Goal: Transaction & Acquisition: Purchase product/service

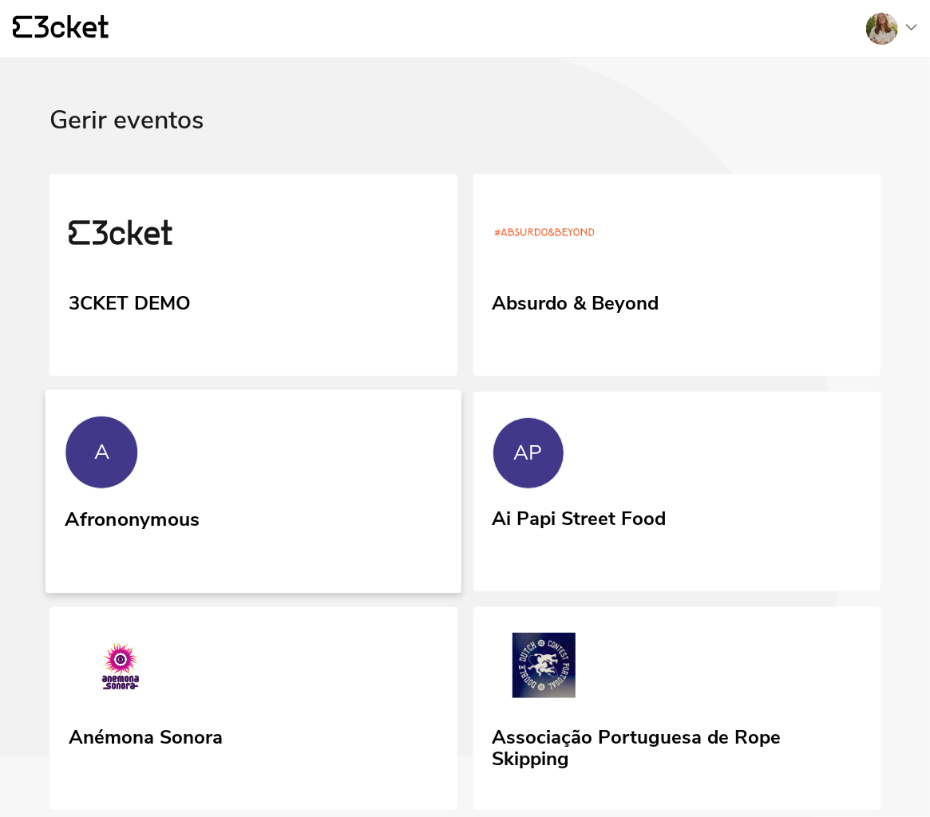
click at [228, 572] on link "A Afrononymous" at bounding box center [254, 492] width 416 height 204
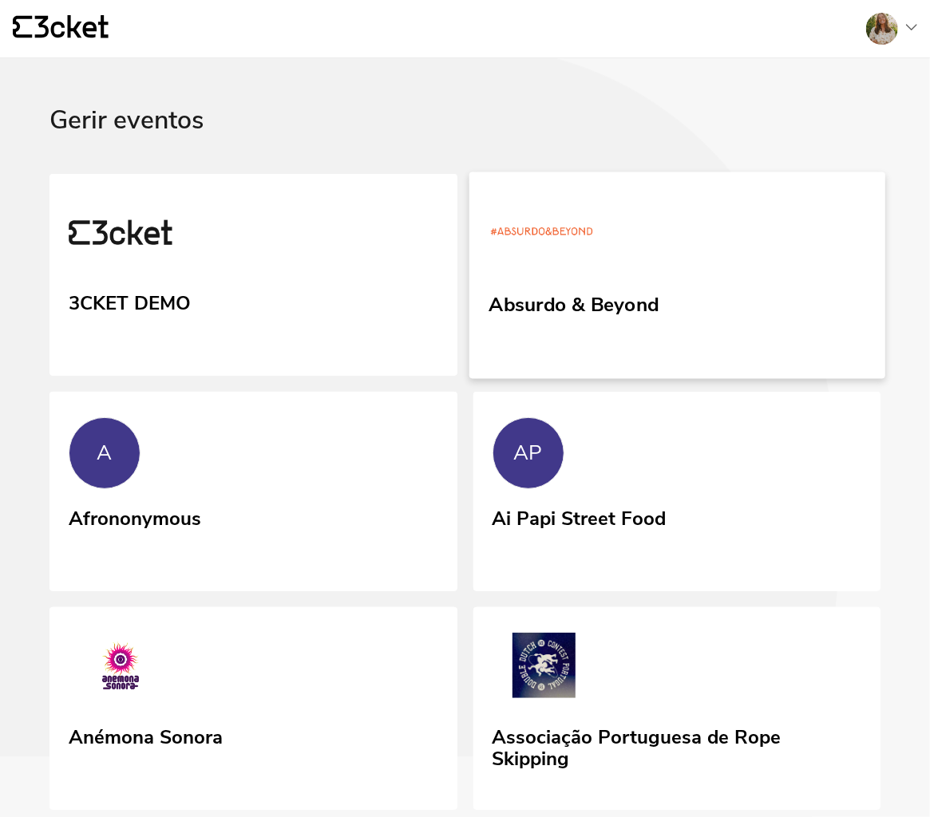
click at [550, 321] on link "Absurdo & Beyond" at bounding box center [677, 275] width 416 height 207
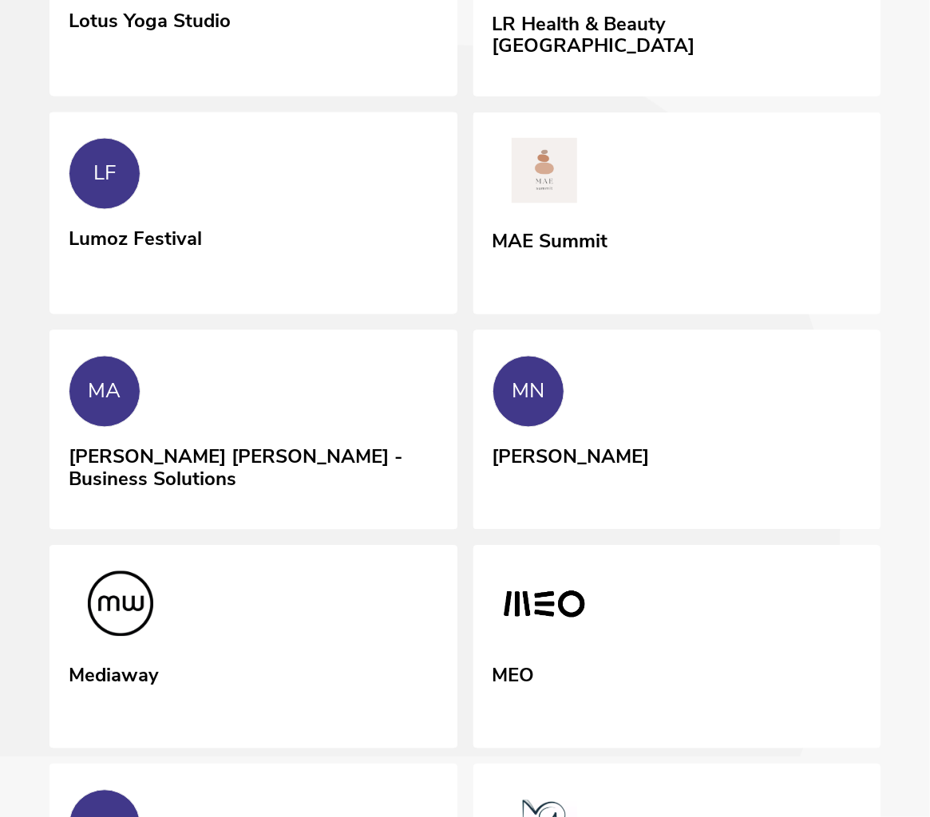
scroll to position [6821, 0]
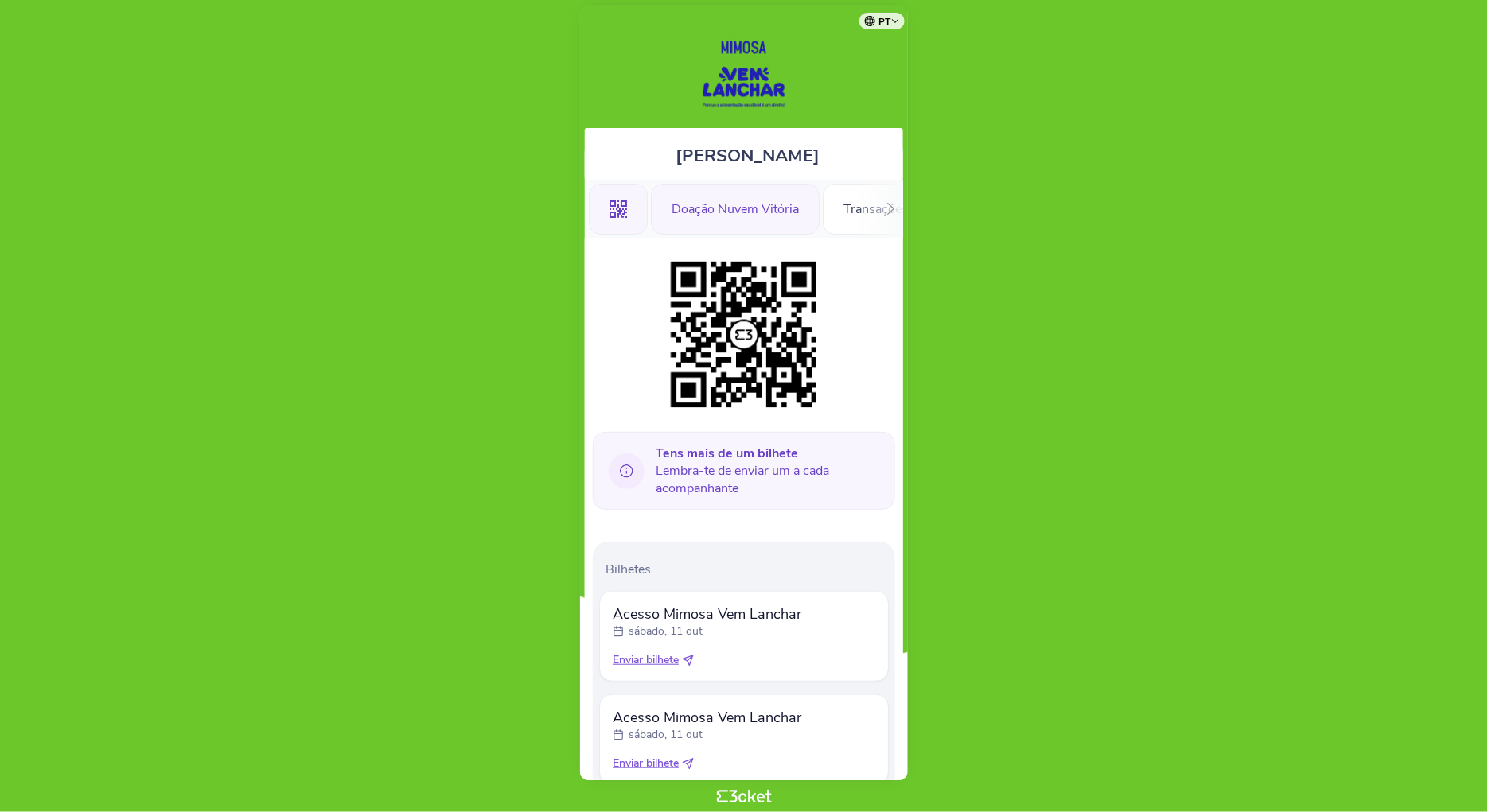
click at [702, 216] on div "Doação Nuvem Vitória" at bounding box center [735, 208] width 168 height 51
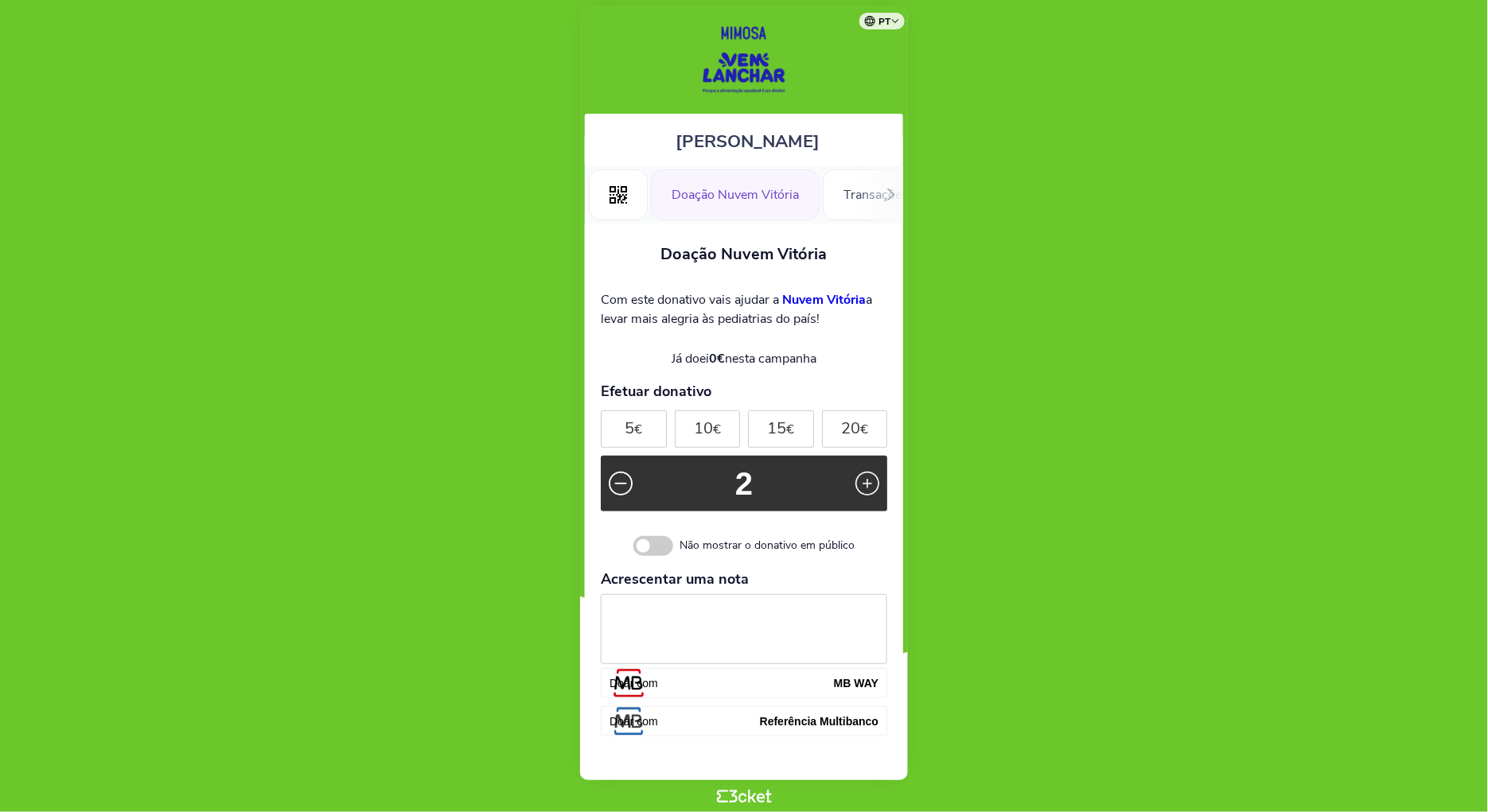
scroll to position [14, 0]
click at [621, 205] on div ".st0{fill-rule:evenodd;clip-rule:evenodd;}" at bounding box center [618, 195] width 59 height 51
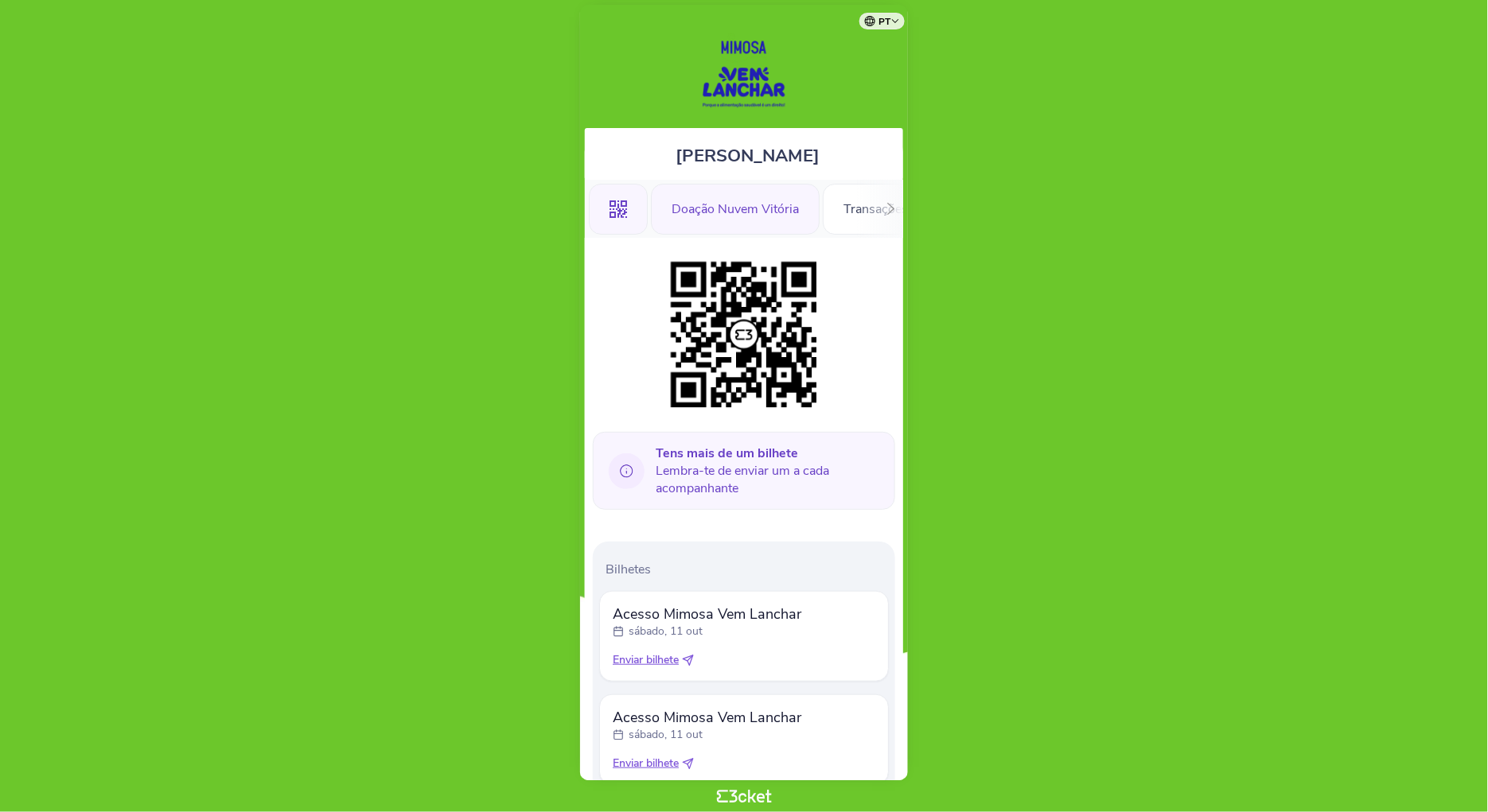
click at [748, 199] on div "Doação Nuvem Vitória" at bounding box center [735, 208] width 168 height 51
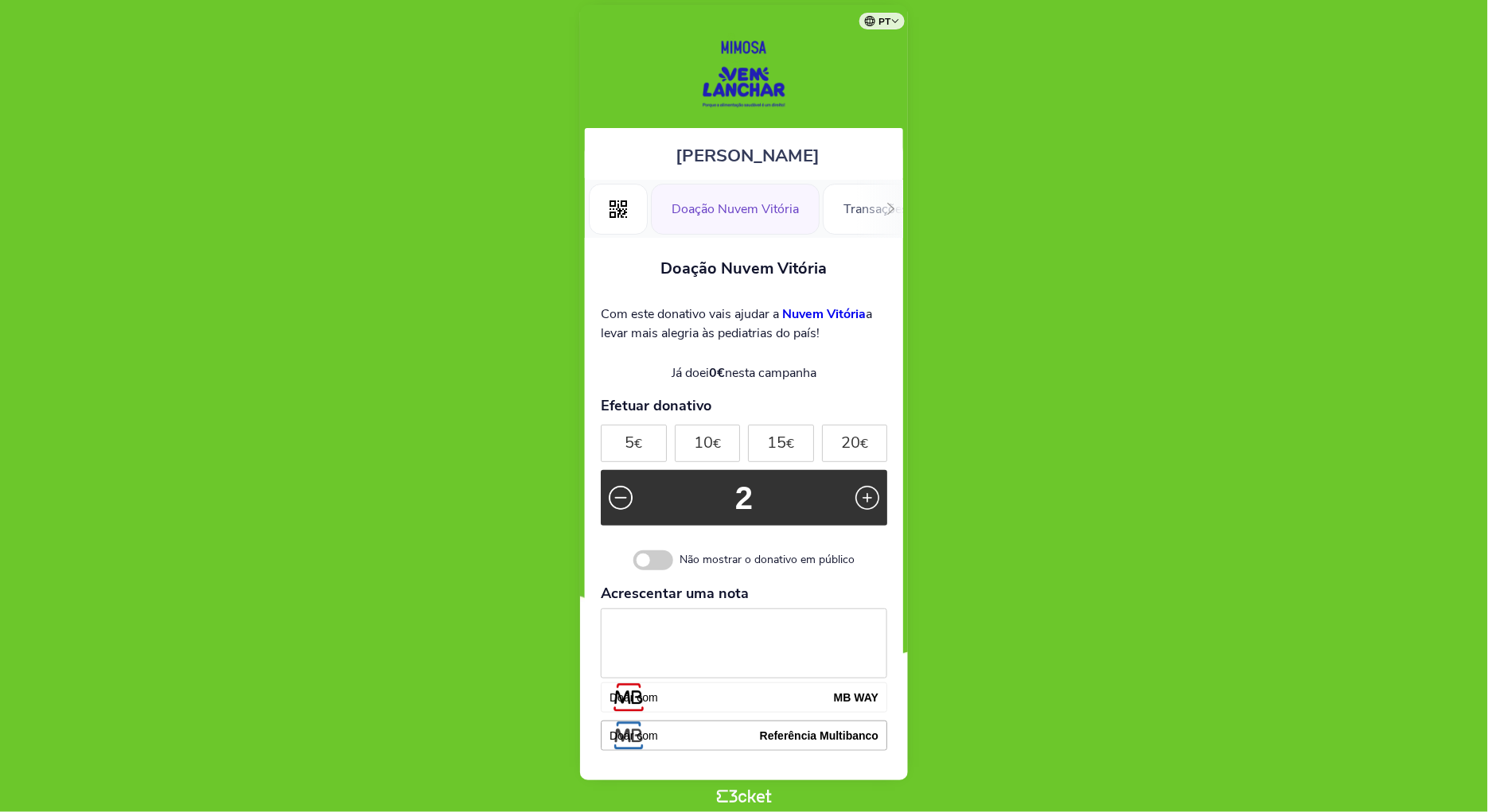
click at [677, 743] on button "Doar com Referência Multibanco" at bounding box center [744, 735] width 286 height 30
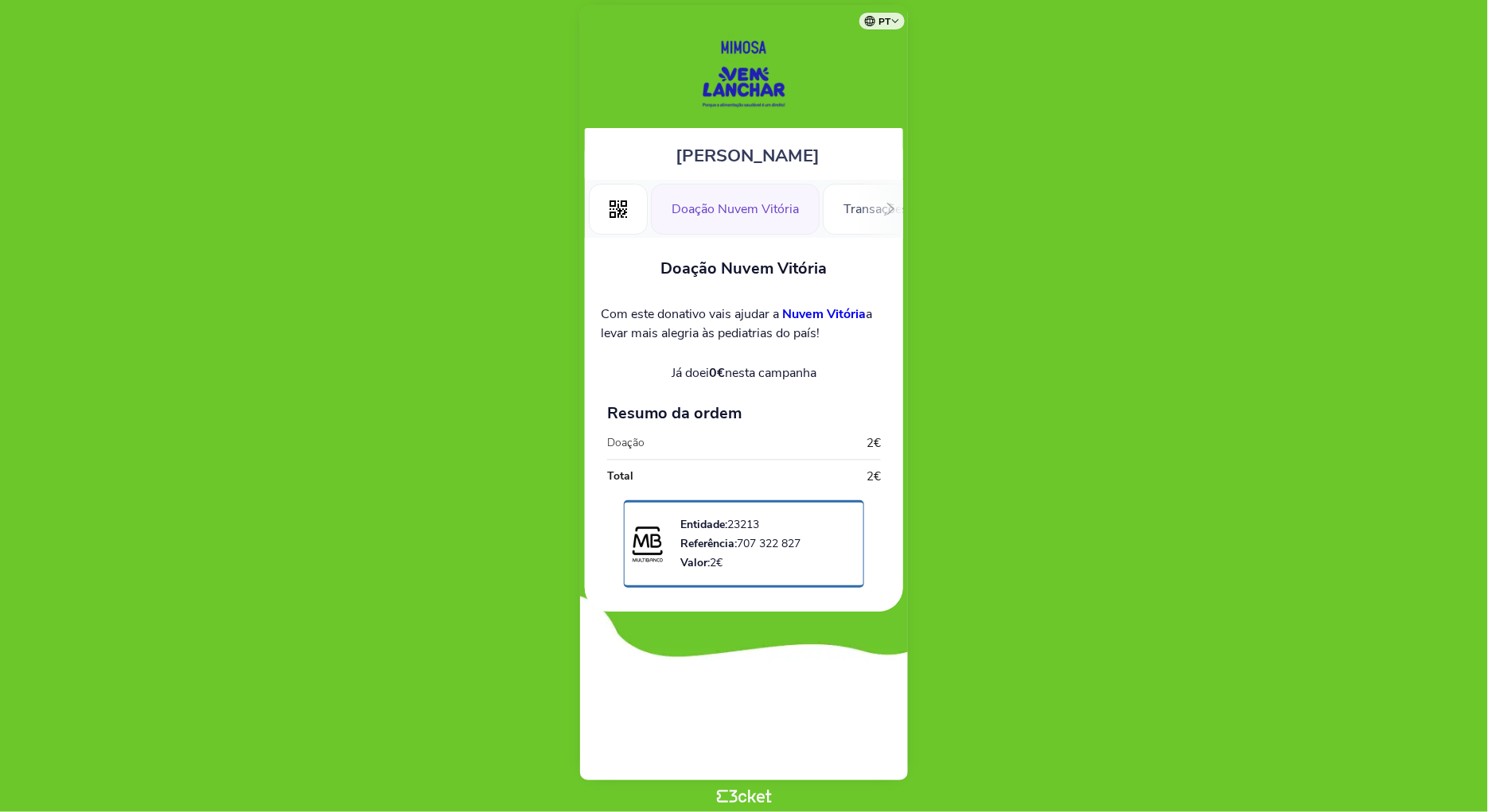
click at [765, 214] on div "Doação Nuvem Vitória" at bounding box center [735, 208] width 168 height 51
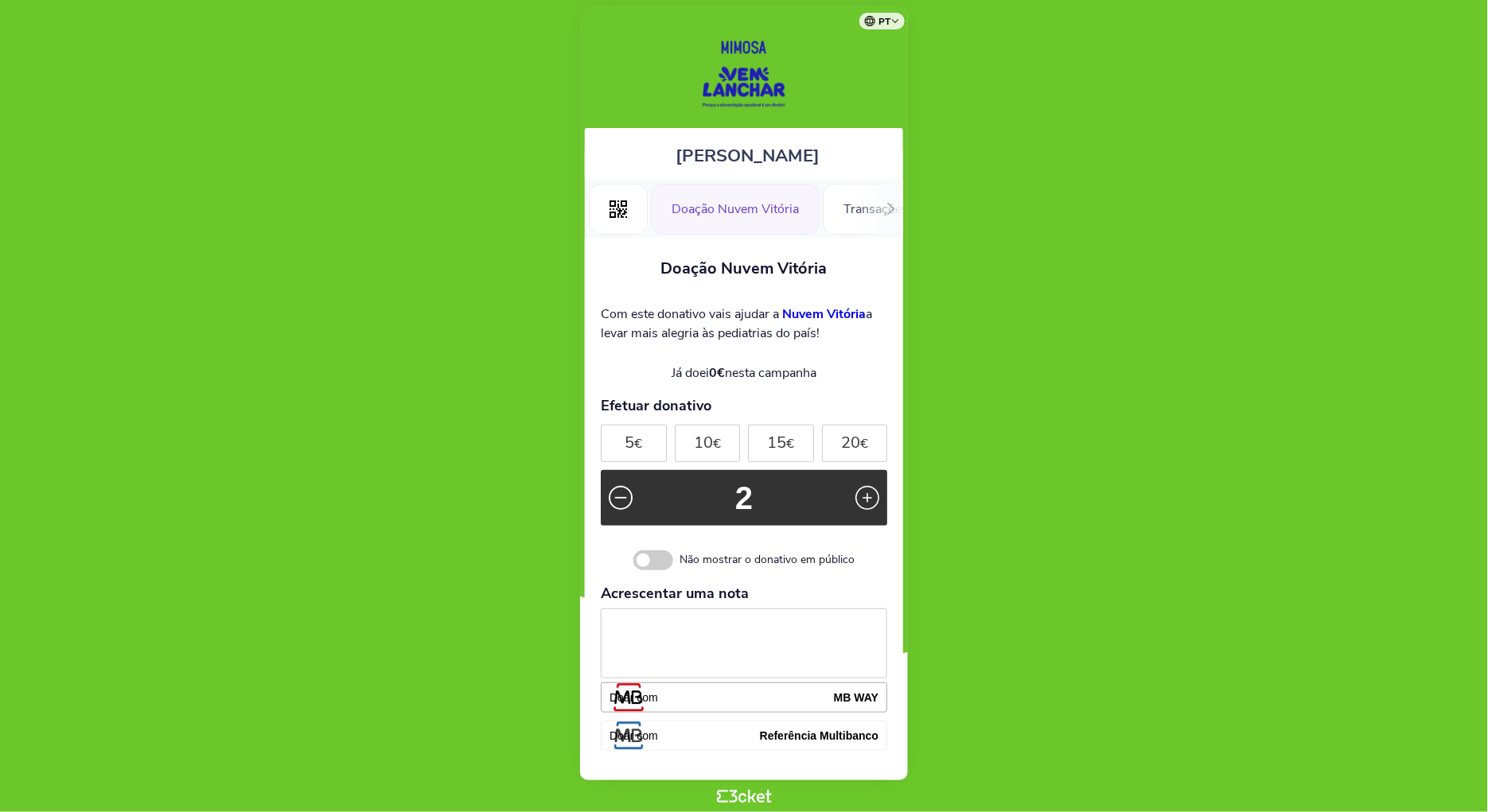
click at [677, 696] on button "Doar com MB WAY" at bounding box center [744, 697] width 286 height 30
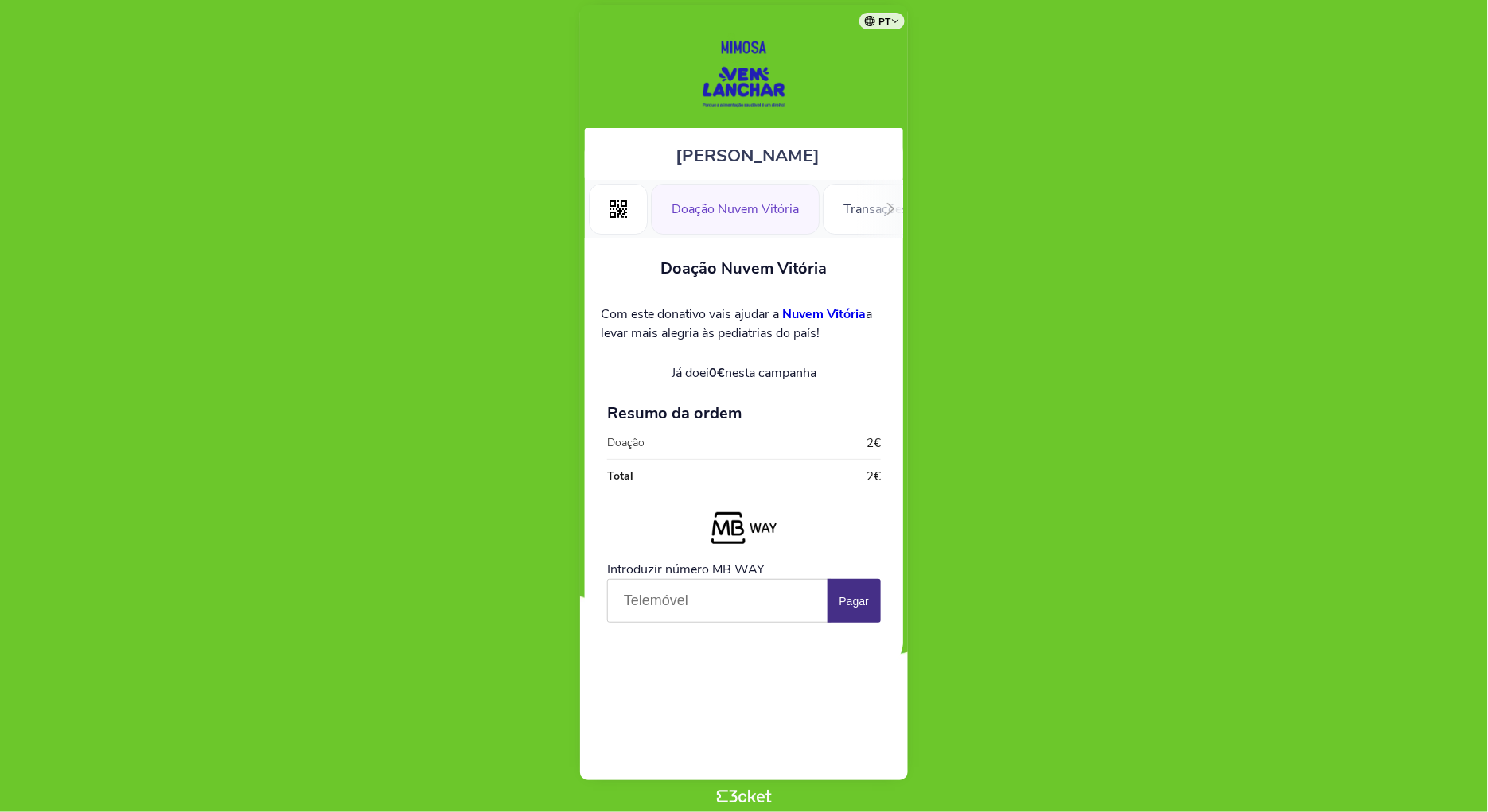
click at [694, 214] on div "Doação Nuvem Vitória" at bounding box center [735, 208] width 168 height 51
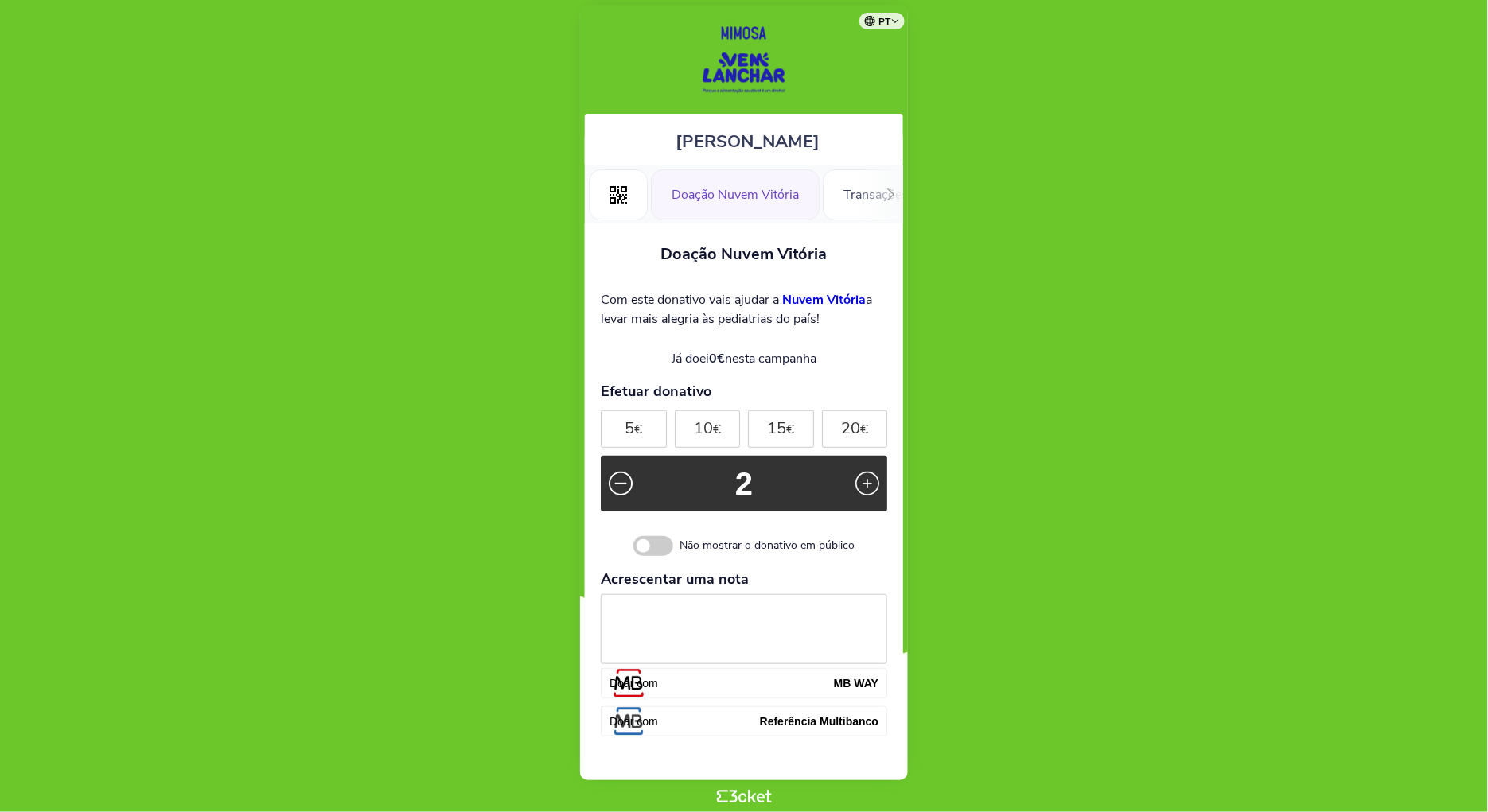
scroll to position [14, 0]
